Goal: Subscribe to service/newsletter

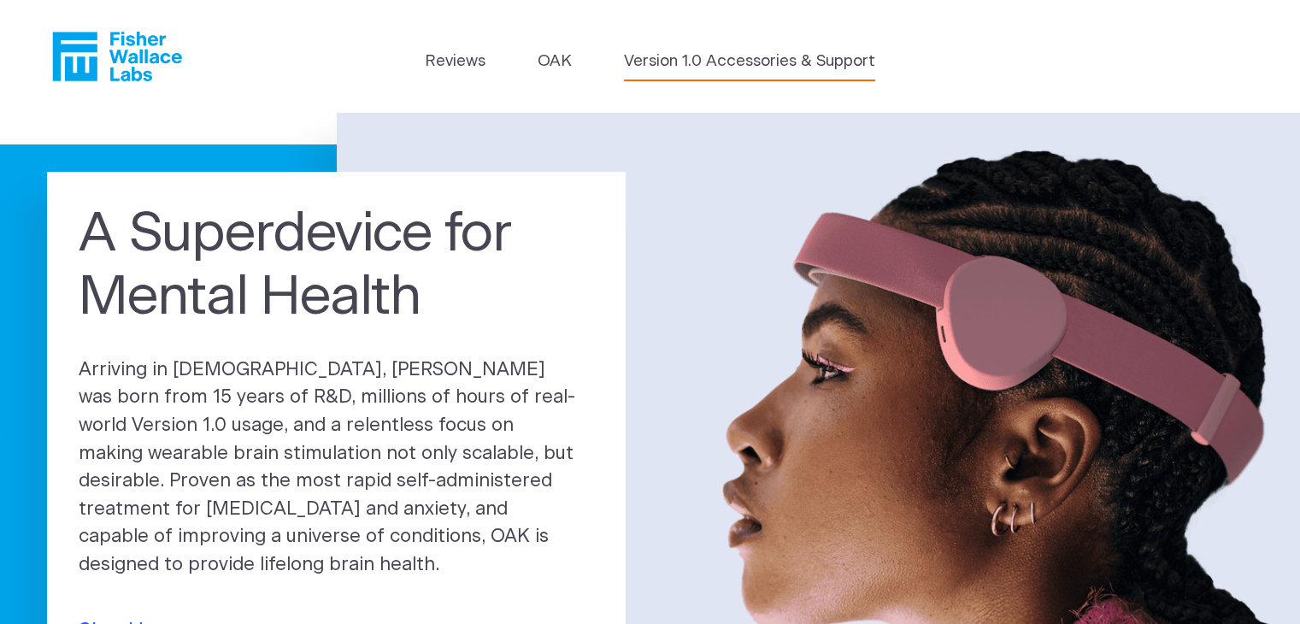
click at [656, 54] on link "Version 1.0 Accessories & Support" at bounding box center [749, 62] width 251 height 24
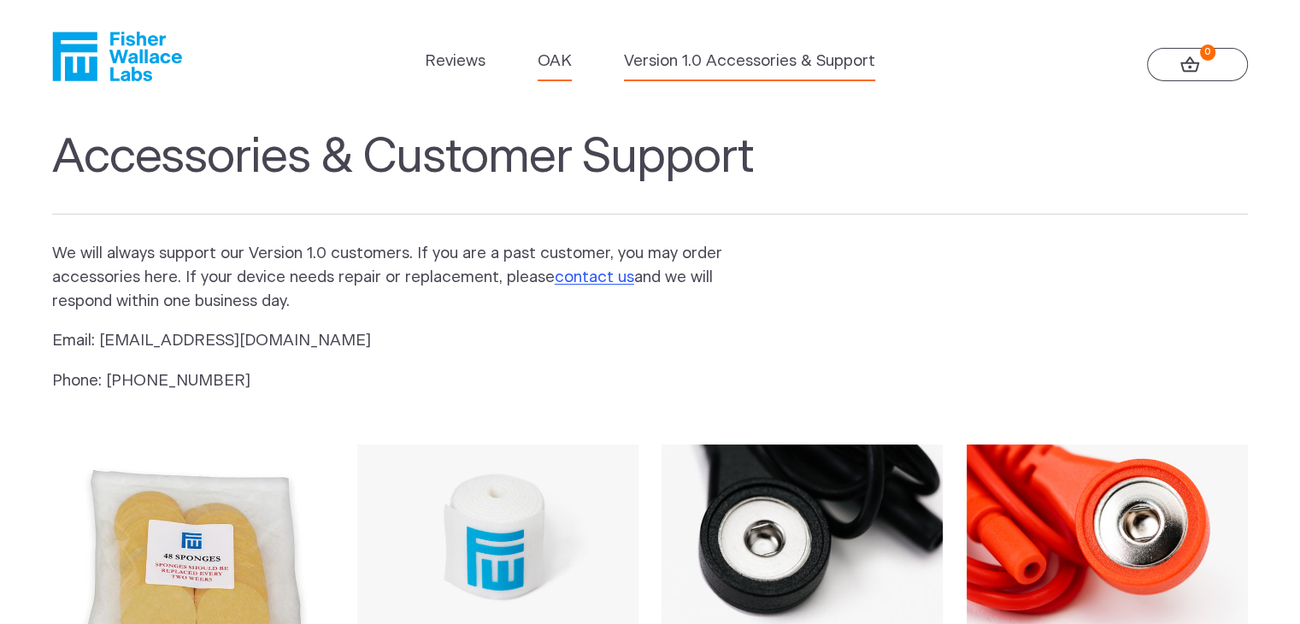
click at [554, 67] on link "OAK" at bounding box center [554, 62] width 34 height 24
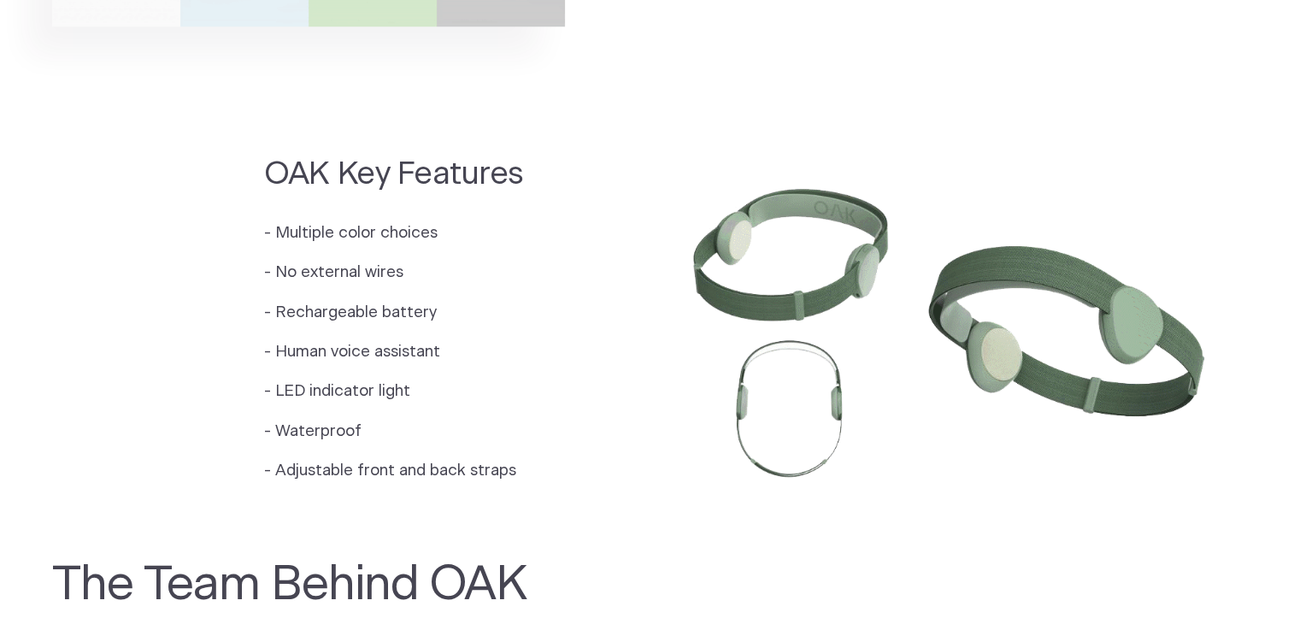
scroll to position [1435, 0]
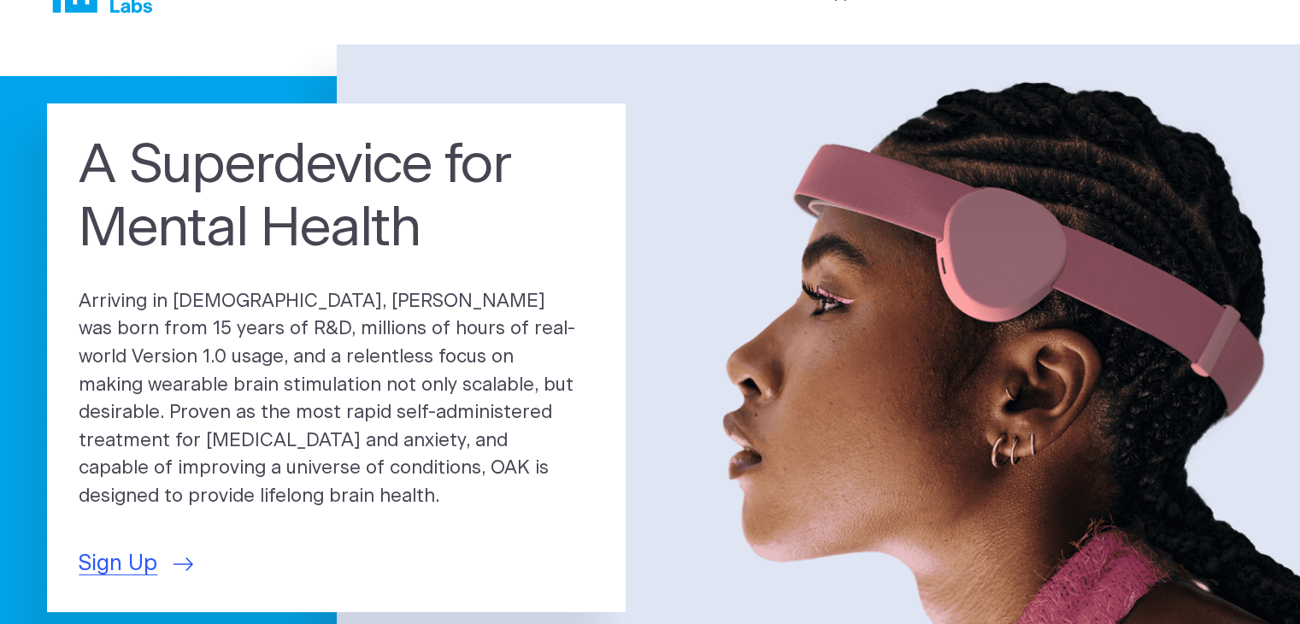
scroll to position [171, 0]
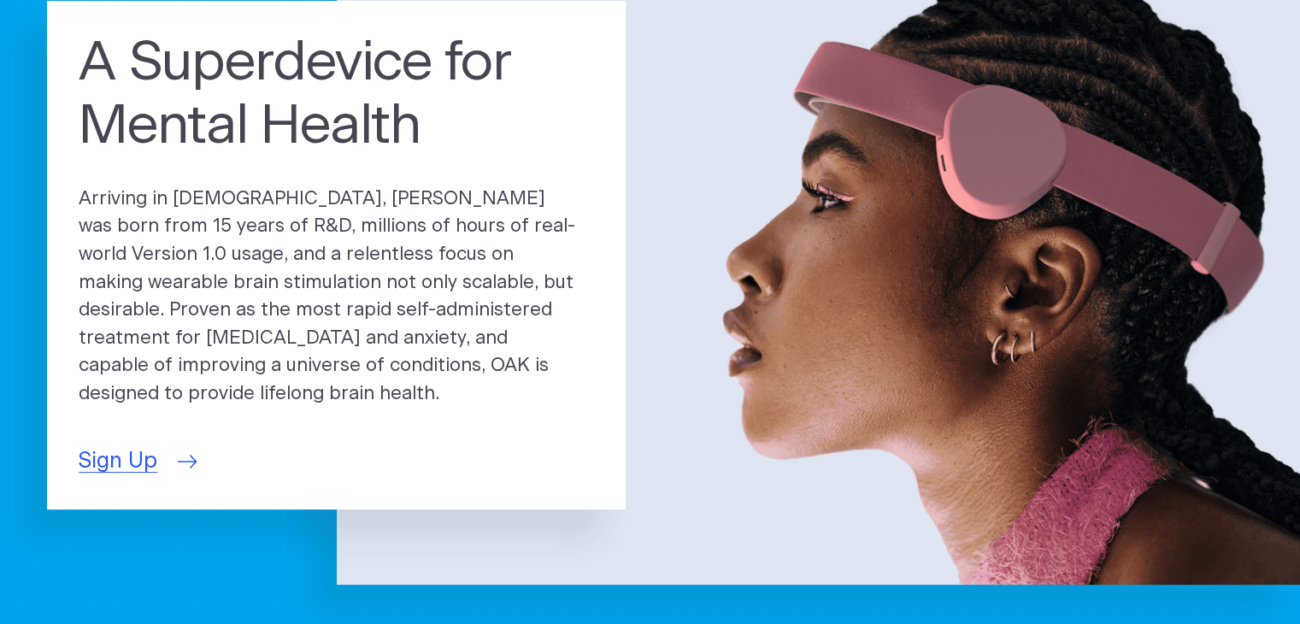
click at [127, 449] on span "Sign Up" at bounding box center [118, 461] width 79 height 32
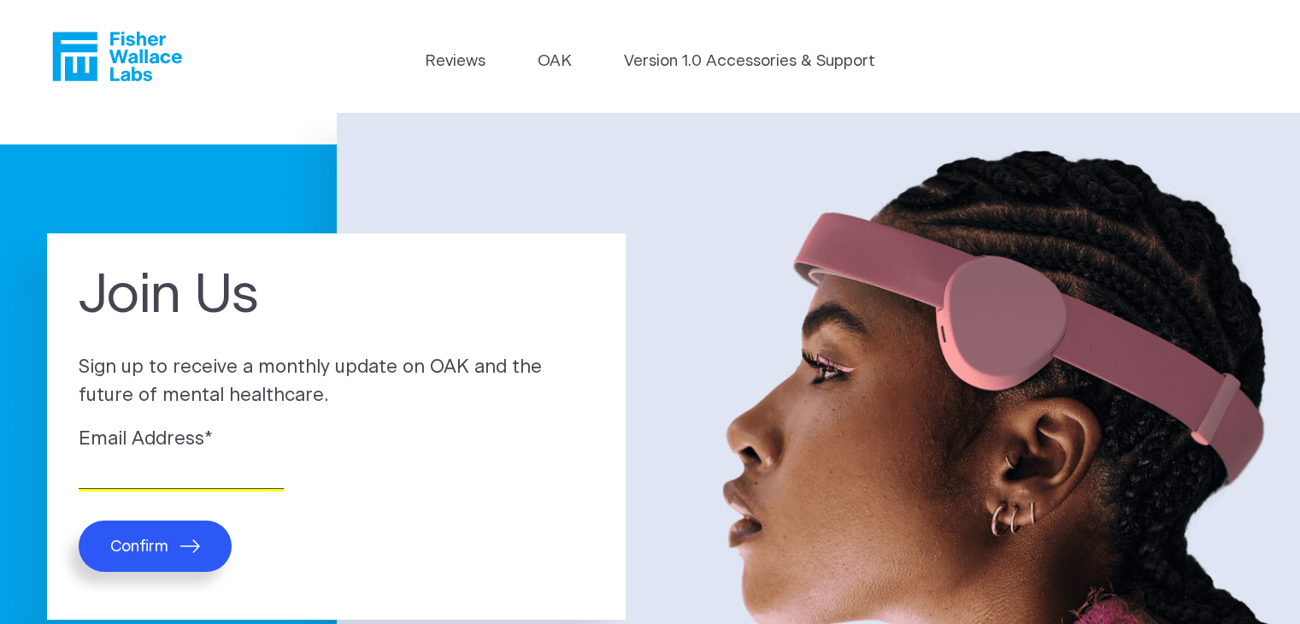
click at [116, 468] on input "Email Address *" at bounding box center [181, 475] width 205 height 26
type input "aebutts412@gmail.com"
click at [162, 543] on span "Confirm" at bounding box center [139, 547] width 58 height 20
